Goal: Find specific page/section: Find specific page/section

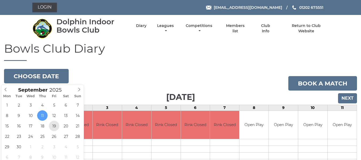
type input "[DATE]"
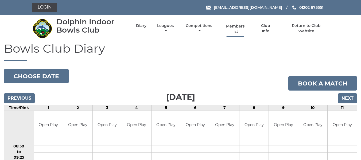
click at [235, 24] on link "Members list" at bounding box center [235, 29] width 25 height 10
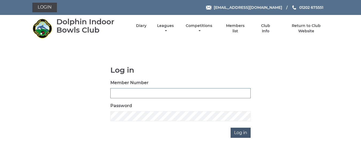
type input "3452"
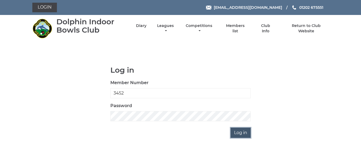
click at [236, 133] on input "Log in" at bounding box center [241, 133] width 20 height 10
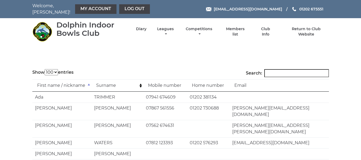
select select "100"
click at [293, 71] on input "Search:" at bounding box center [296, 73] width 65 height 8
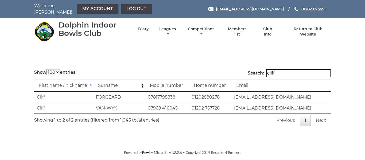
drag, startPoint x: 287, startPoint y: 72, endPoint x: 272, endPoint y: 72, distance: 14.4
click at [272, 72] on label "Search: cliff" at bounding box center [289, 73] width 83 height 8
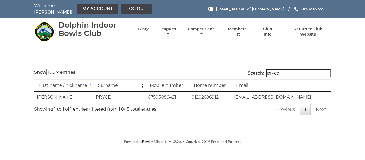
type input "pryce"
